Goal: Task Accomplishment & Management: Use online tool/utility

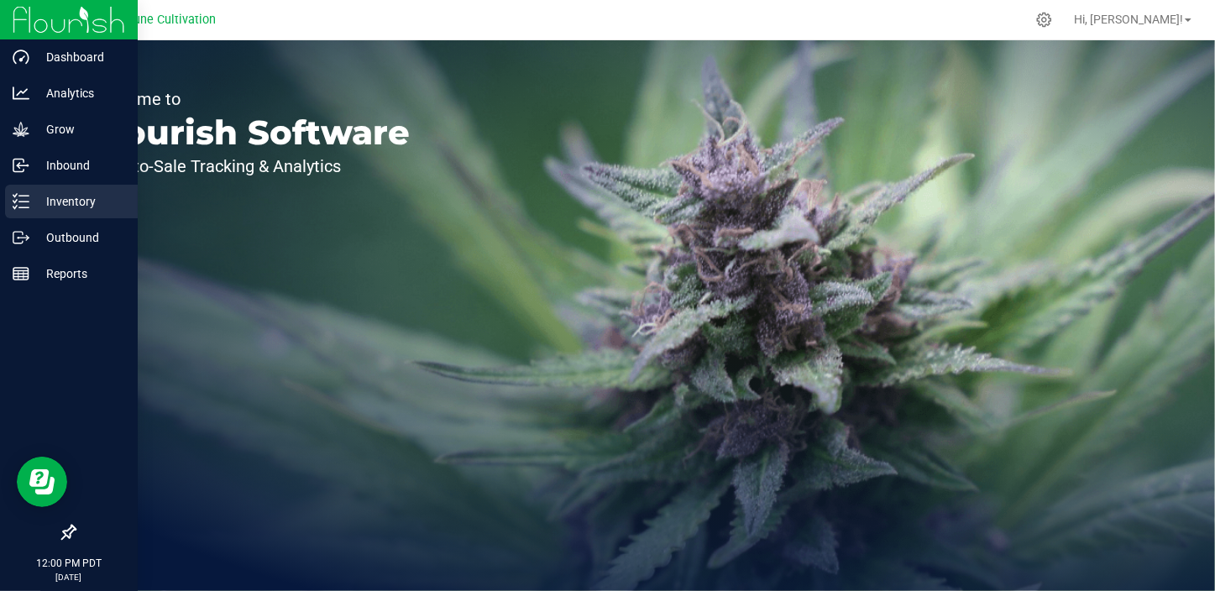
click at [65, 205] on p "Inventory" at bounding box center [79, 201] width 101 height 20
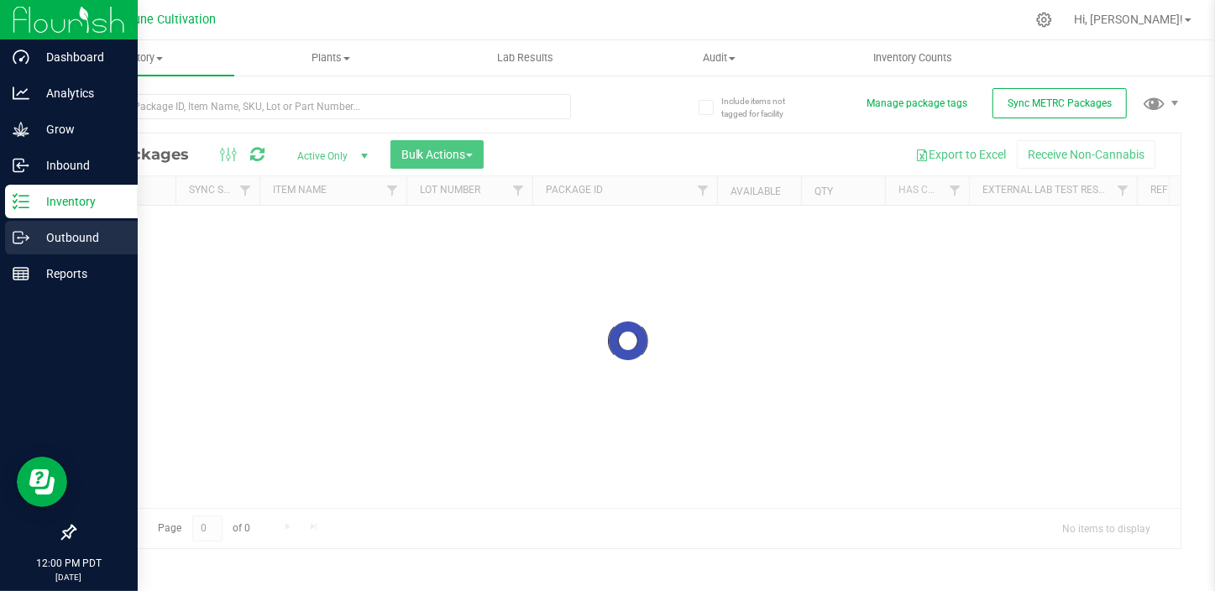
click at [67, 242] on p "Outbound" at bounding box center [79, 238] width 101 height 20
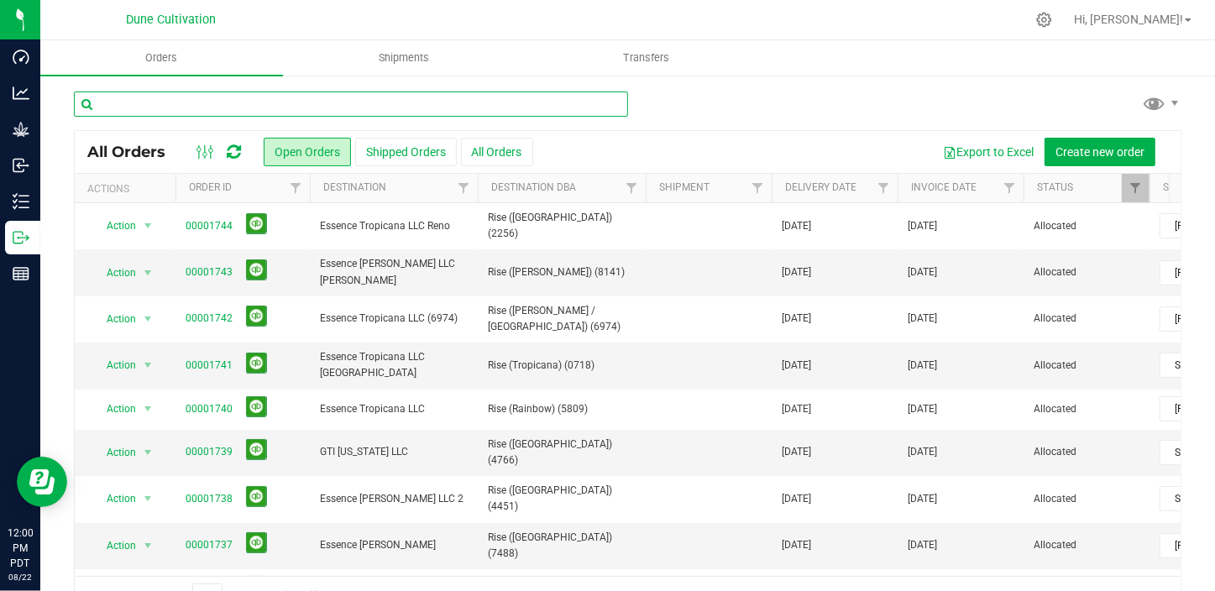
click at [249, 101] on input "text" at bounding box center [351, 104] width 554 height 25
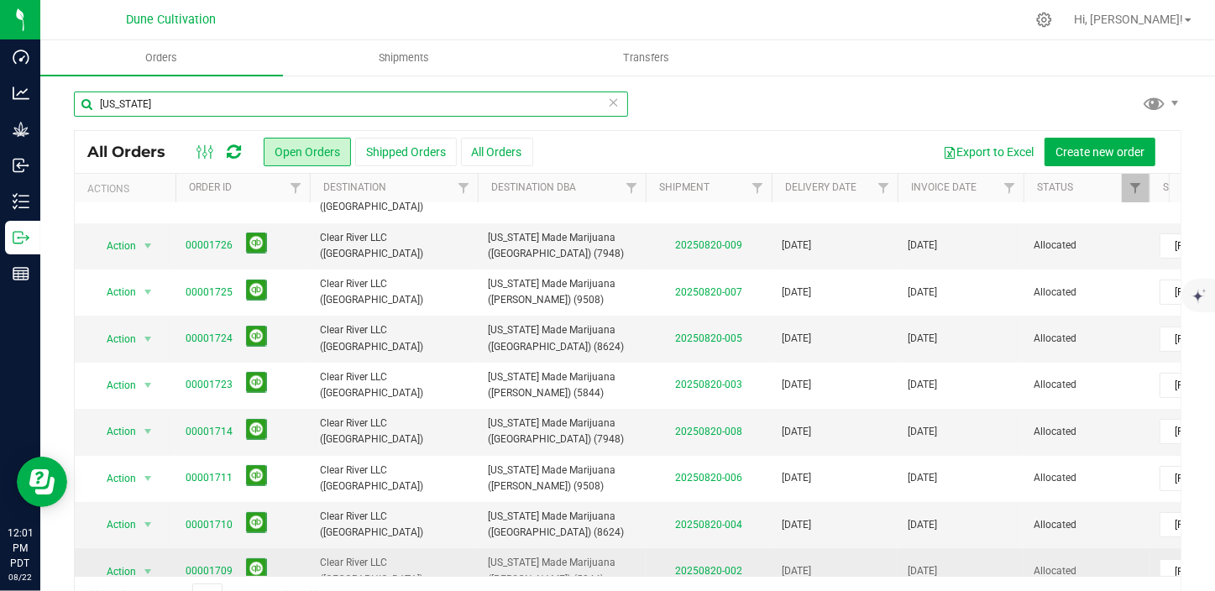
scroll to position [191, 0]
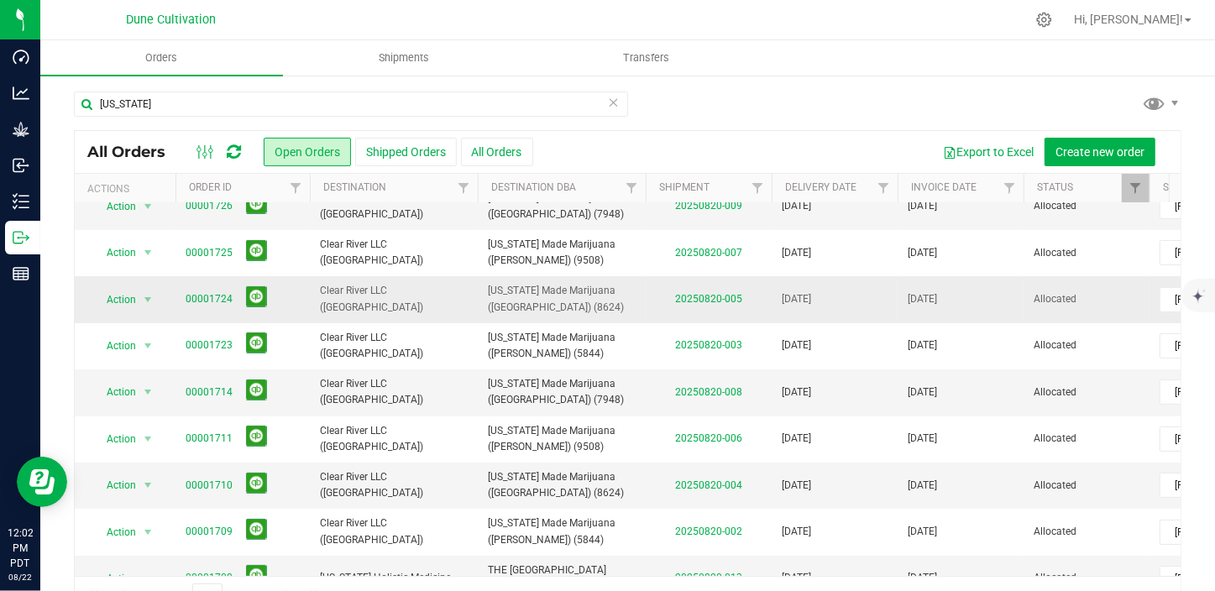
click at [598, 291] on td "[US_STATE] Made Marijuana ([GEOGRAPHIC_DATA]) (8624)" at bounding box center [562, 299] width 168 height 46
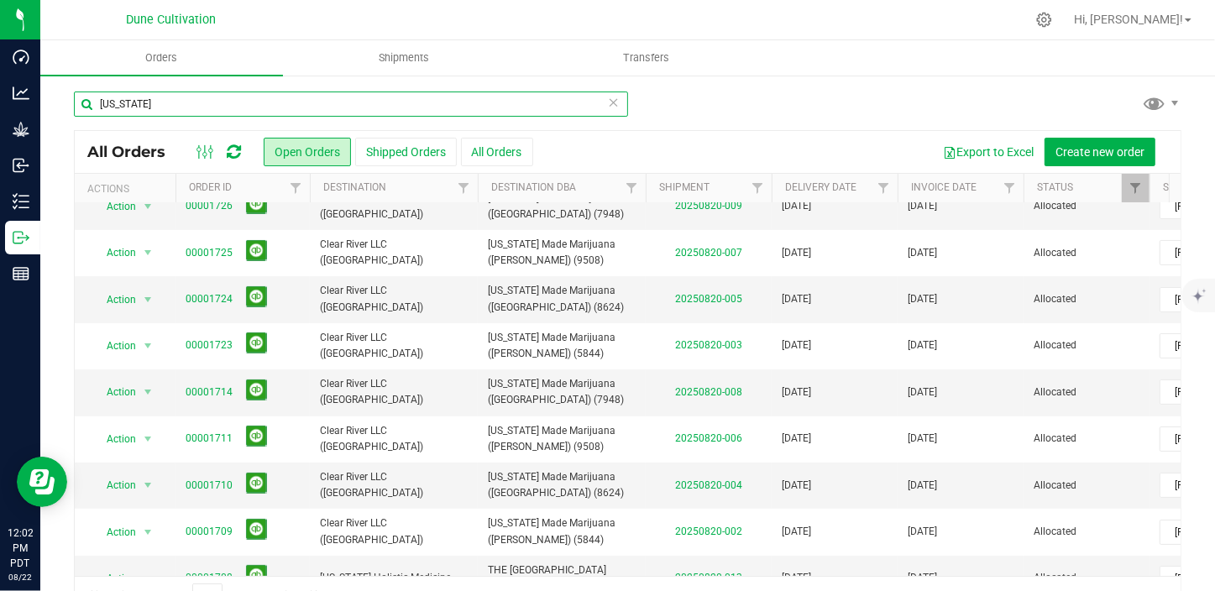
click at [240, 107] on input "[US_STATE]" at bounding box center [351, 104] width 554 height 25
type input "green"
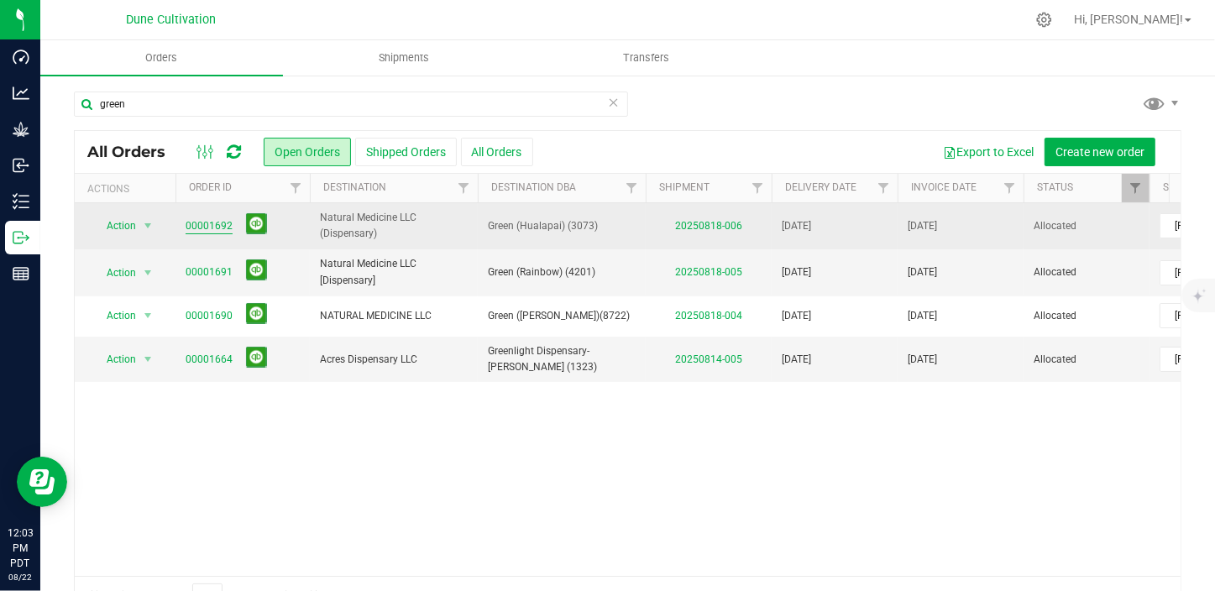
click at [201, 221] on link "00001692" at bounding box center [209, 226] width 47 height 16
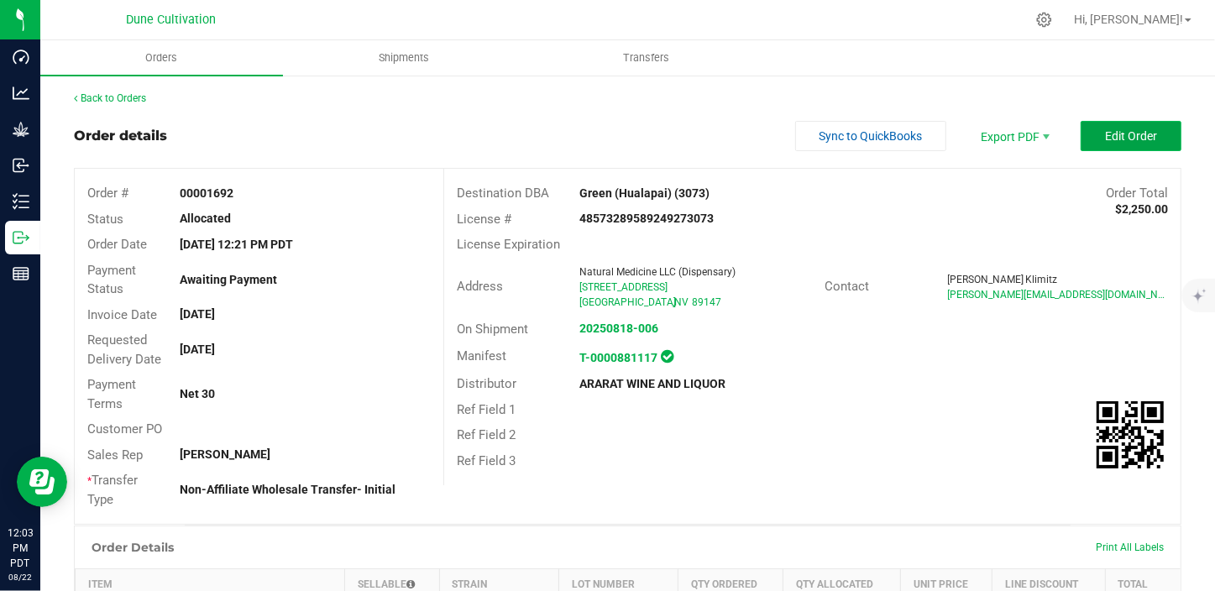
click at [1140, 141] on span "Edit Order" at bounding box center [1131, 135] width 52 height 13
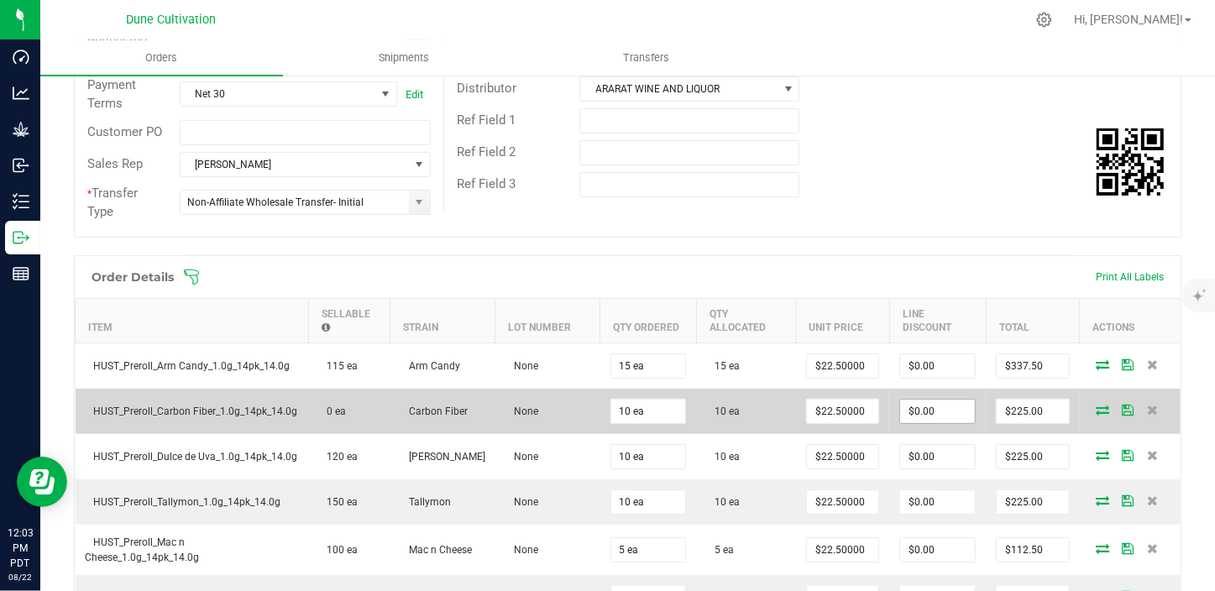
scroll to position [381, 0]
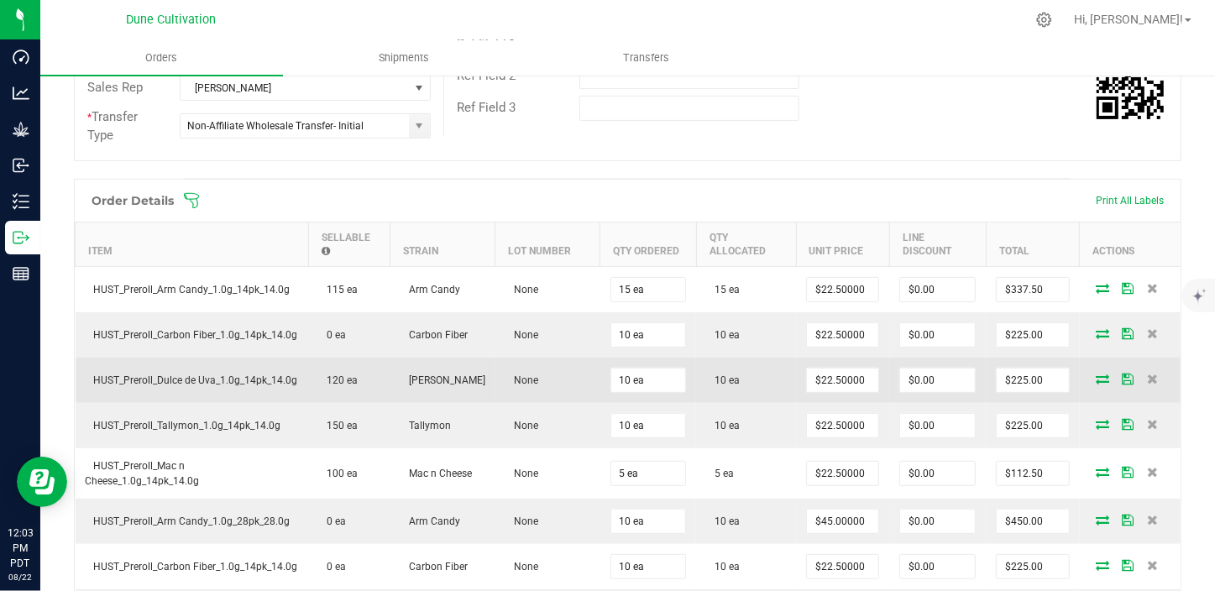
click at [1096, 377] on icon at bounding box center [1102, 379] width 13 height 10
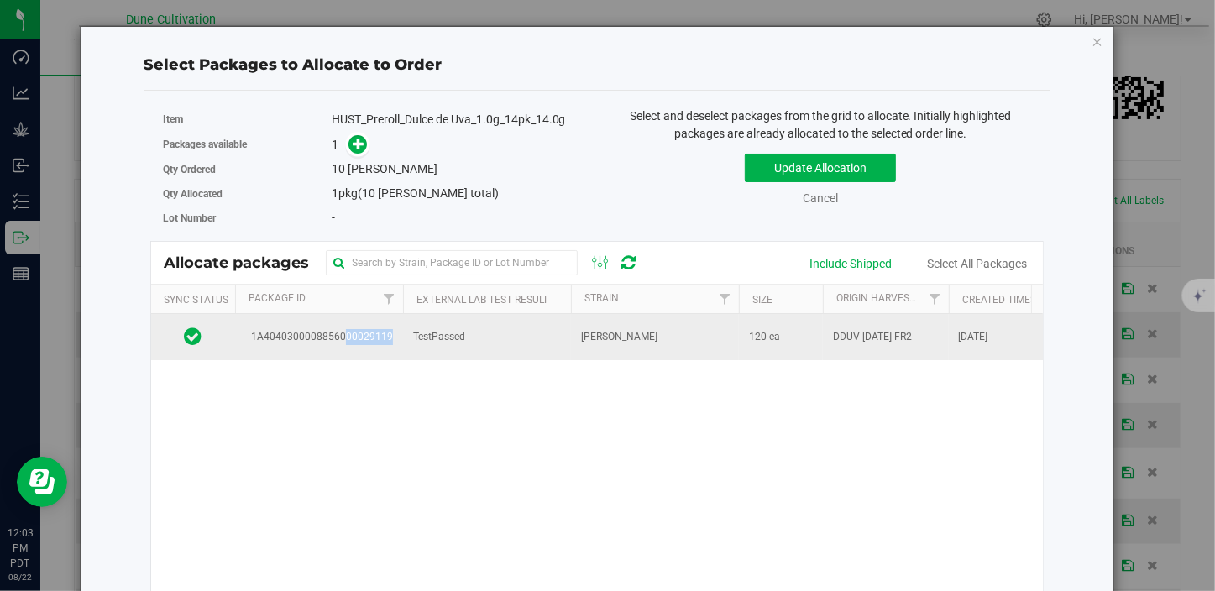
drag, startPoint x: 388, startPoint y: 339, endPoint x: 345, endPoint y: 332, distance: 43.5
click at [345, 332] on span "1A4040300008856000029119" at bounding box center [318, 337] width 148 height 16
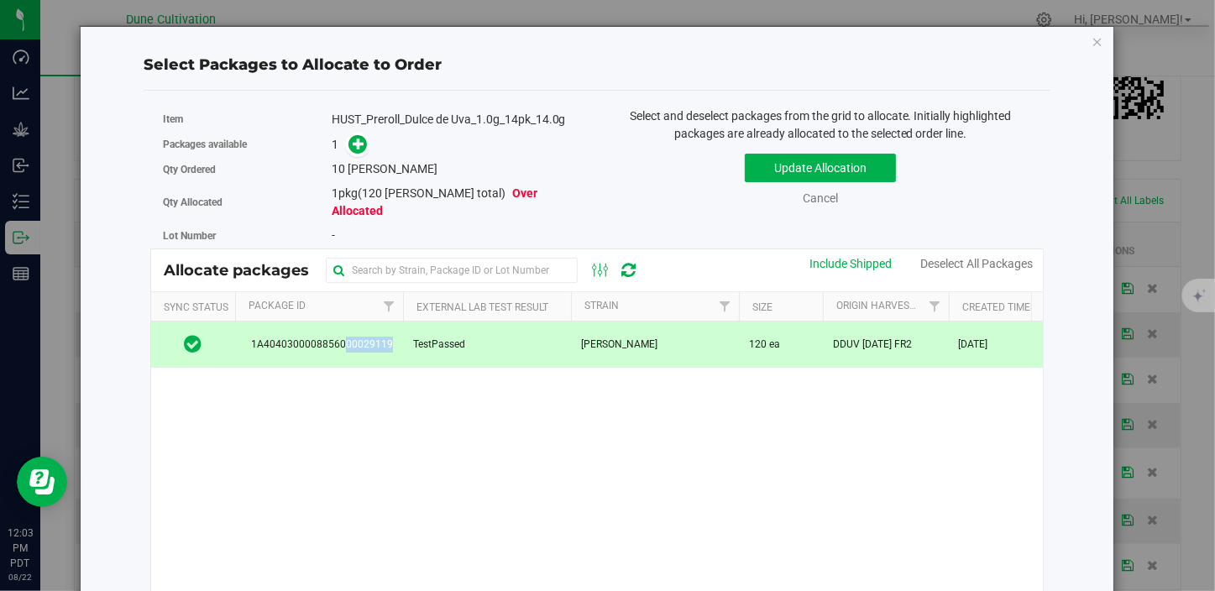
copy span "00029119"
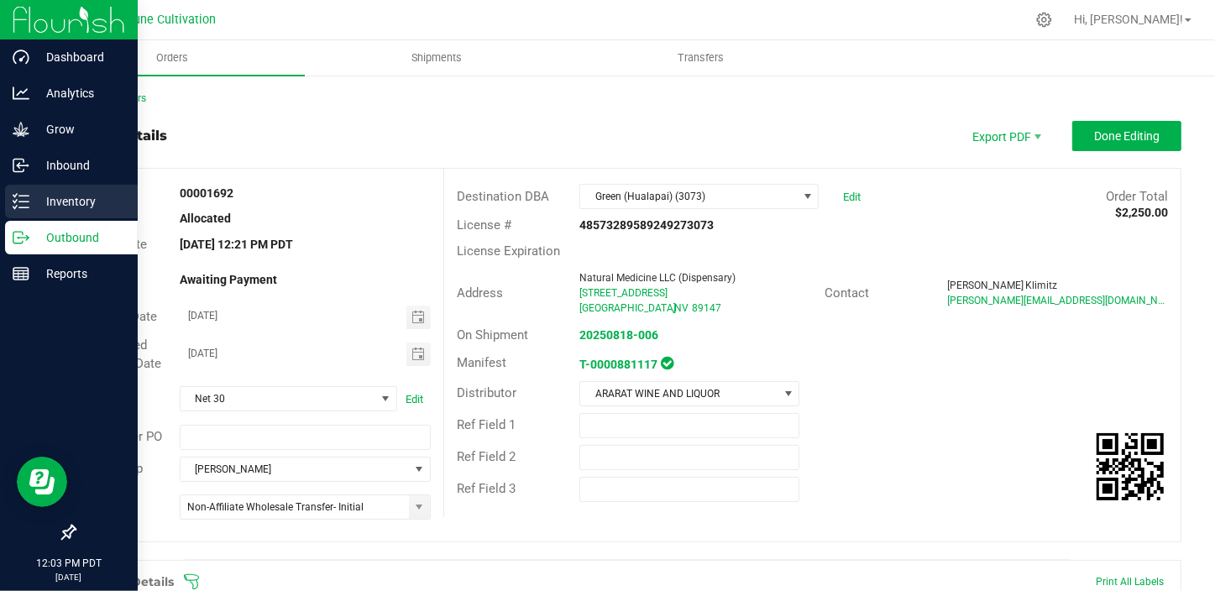
click at [41, 194] on p "Inventory" at bounding box center [79, 201] width 101 height 20
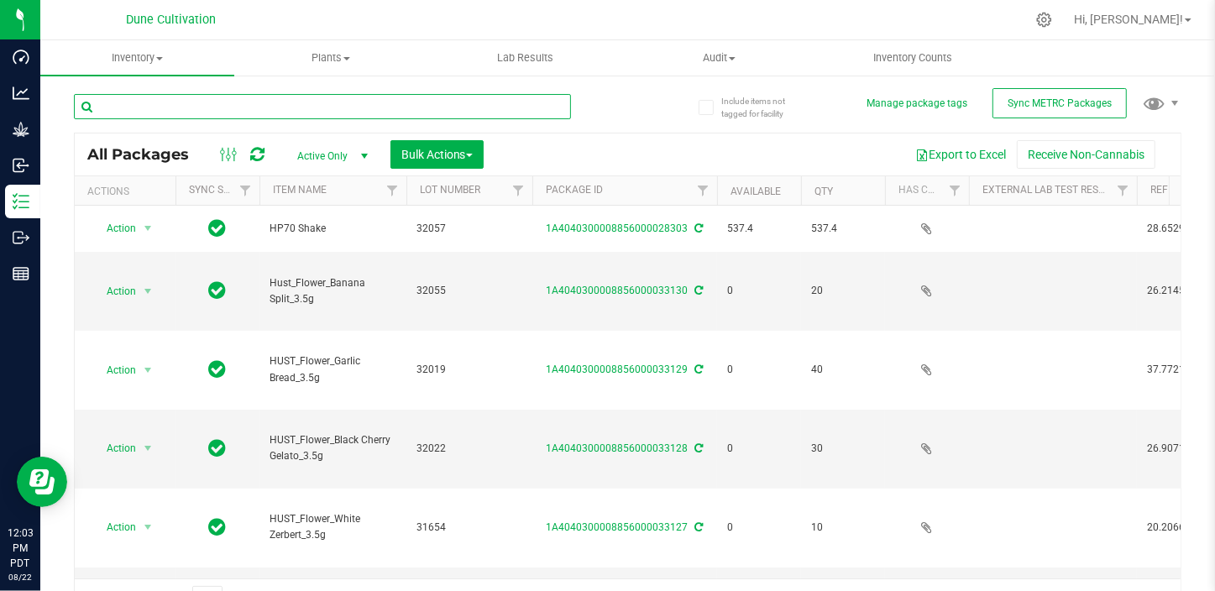
drag, startPoint x: 243, startPoint y: 109, endPoint x: 256, endPoint y: 116, distance: 14.3
click at [256, 116] on input "text" at bounding box center [322, 106] width 497 height 25
paste input "00029119"
type input "00029119"
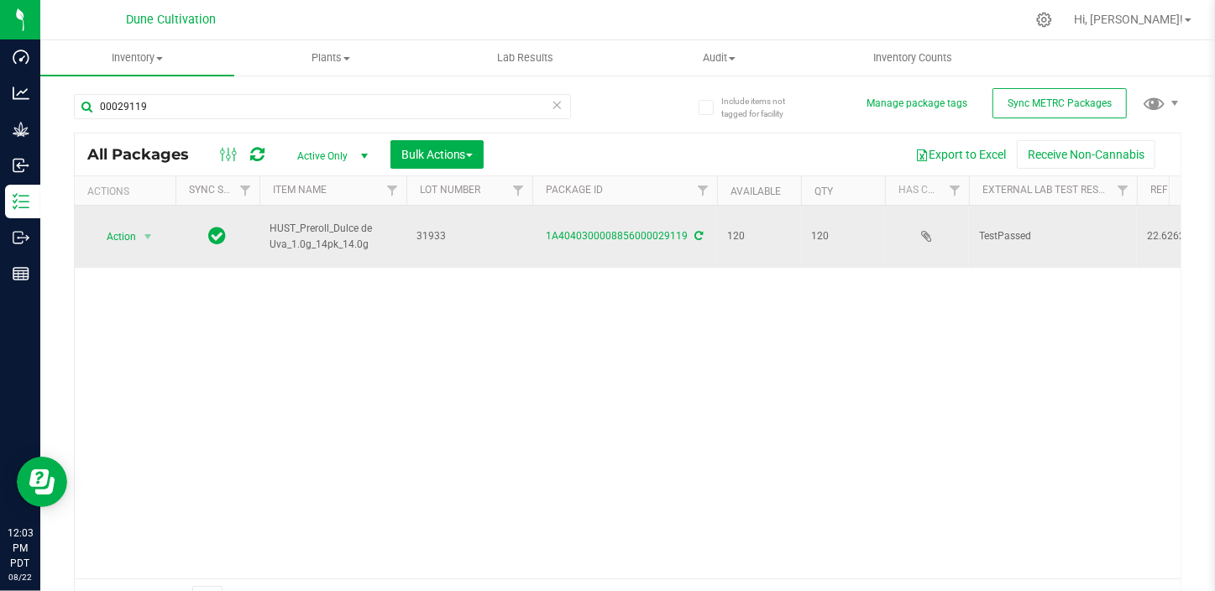
drag, startPoint x: 409, startPoint y: 230, endPoint x: 449, endPoint y: 235, distance: 40.6
click at [449, 235] on td "31933" at bounding box center [469, 237] width 126 height 62
click at [416, 367] on div "Action Action Adjust qty Create package Edit attributes Global inventory Locate…" at bounding box center [628, 392] width 1106 height 373
